Goal: Task Accomplishment & Management: Complete application form

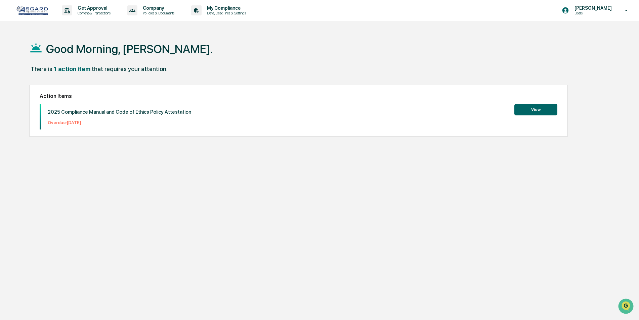
click at [602, 105] on div "Good Morning, [PERSON_NAME]. There is 1 action item that requires your attentio…" at bounding box center [316, 192] width 595 height 320
click at [533, 112] on button "View" at bounding box center [535, 109] width 43 height 11
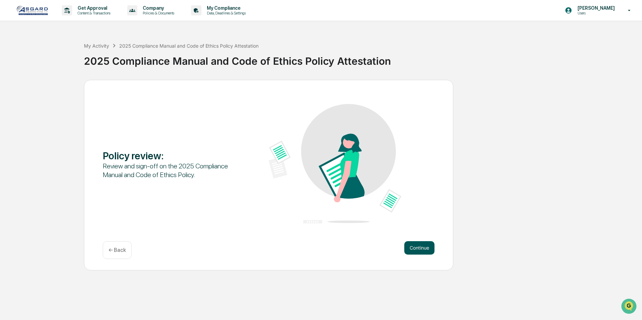
click at [416, 249] on button "Continue" at bounding box center [419, 247] width 30 height 13
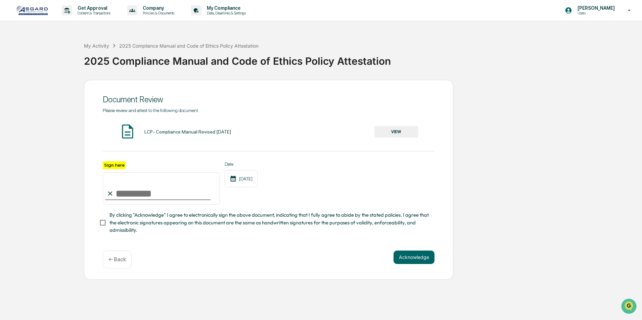
click at [398, 128] on button "VIEW" at bounding box center [396, 131] width 44 height 11
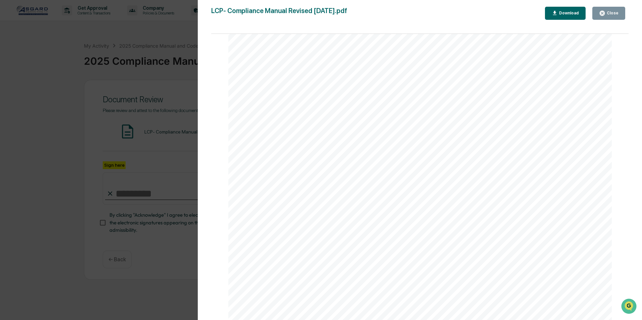
scroll to position [6916, 0]
click at [615, 12] on div "Close" at bounding box center [611, 13] width 13 height 5
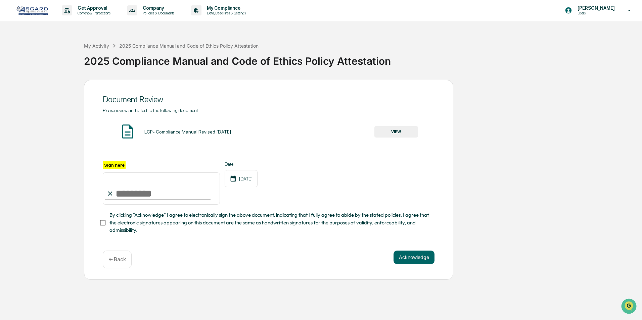
click at [166, 189] on input "Sign here" at bounding box center [161, 189] width 117 height 32
type input "**********"
click at [188, 244] on div "**********" at bounding box center [269, 176] width 332 height 137
click at [412, 261] on button "Acknowledge" at bounding box center [413, 257] width 41 height 13
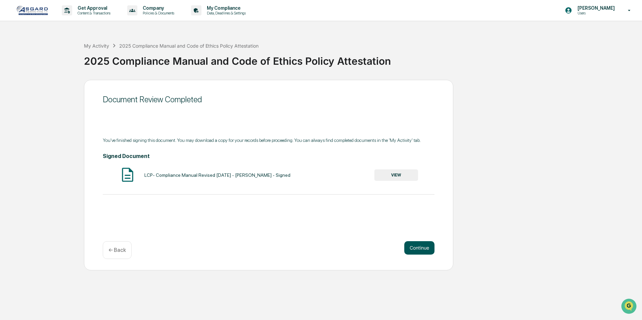
click at [431, 253] on button "Continue" at bounding box center [419, 247] width 30 height 13
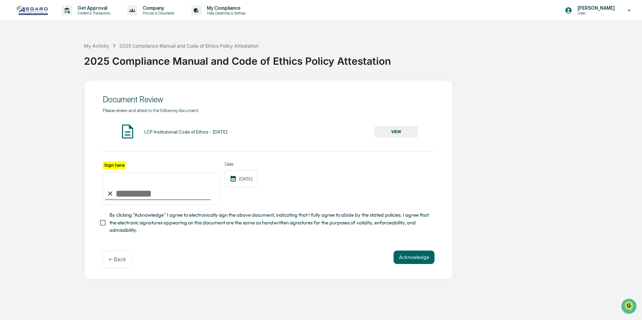
click at [392, 122] on div "Please review and attest to the following document. LCP Institutional Code of E…" at bounding box center [269, 171] width 332 height 127
click at [392, 129] on button "VIEW" at bounding box center [396, 131] width 44 height 11
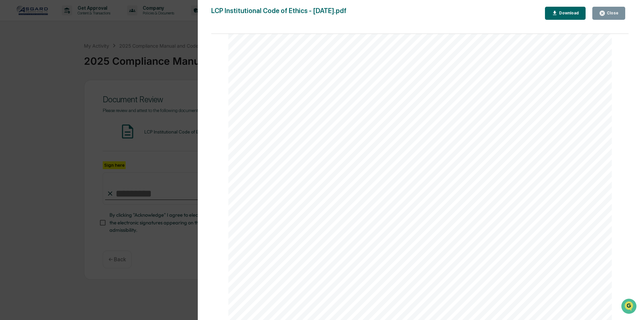
scroll to position [5927, 0]
click at [611, 17] on button "Close" at bounding box center [608, 13] width 33 height 13
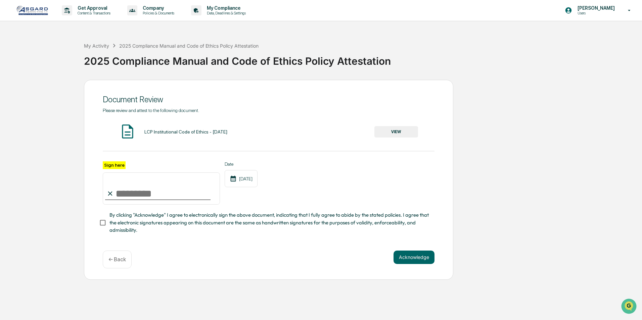
drag, startPoint x: 138, startPoint y: 195, endPoint x: 136, endPoint y: 199, distance: 4.8
click at [136, 199] on input "Sign here" at bounding box center [161, 189] width 117 height 32
type input "**********"
click at [274, 239] on div "**********" at bounding box center [269, 176] width 332 height 137
click at [416, 260] on button "Acknowledge" at bounding box center [413, 257] width 41 height 13
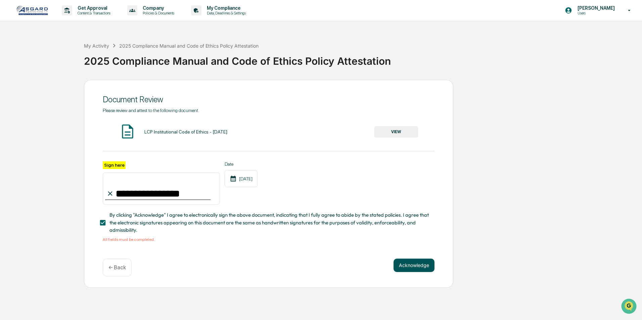
click at [397, 268] on button "Acknowledge" at bounding box center [413, 265] width 41 height 13
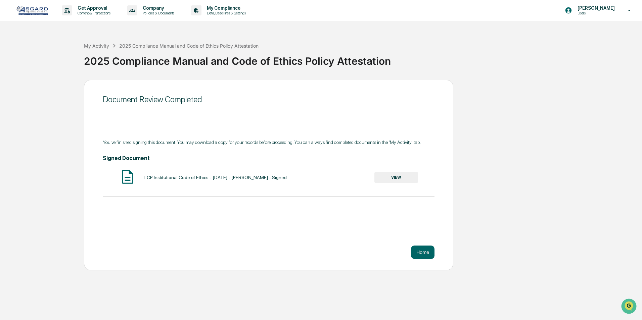
click at [395, 175] on button "VIEW" at bounding box center [396, 177] width 44 height 11
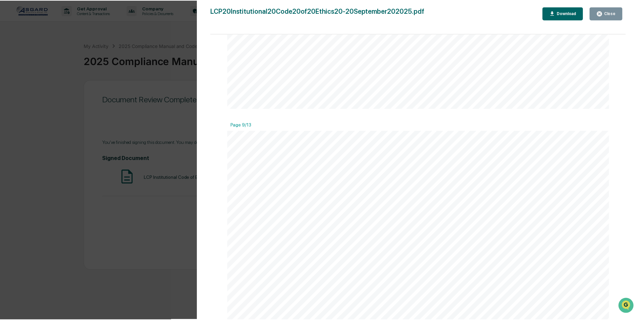
scroll to position [4129, 0]
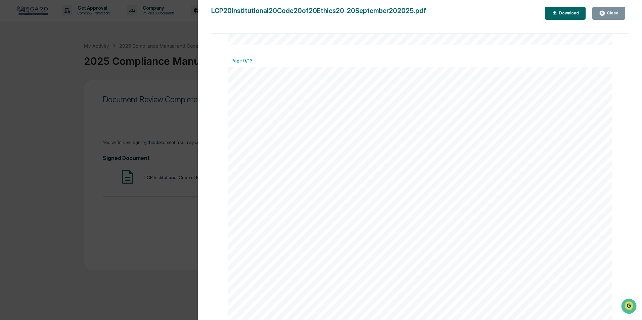
click at [604, 9] on button "Close" at bounding box center [608, 13] width 33 height 13
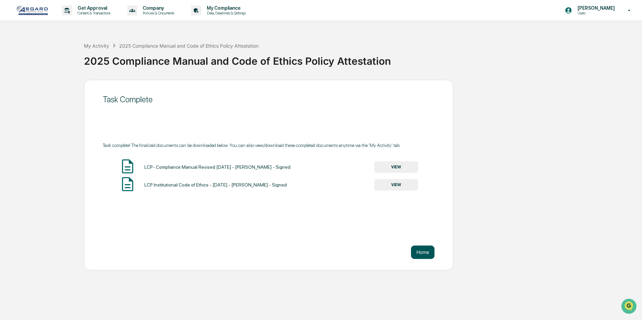
click at [428, 252] on button "Home" at bounding box center [423, 252] width 24 height 13
